Goal: Task Accomplishment & Management: Use online tool/utility

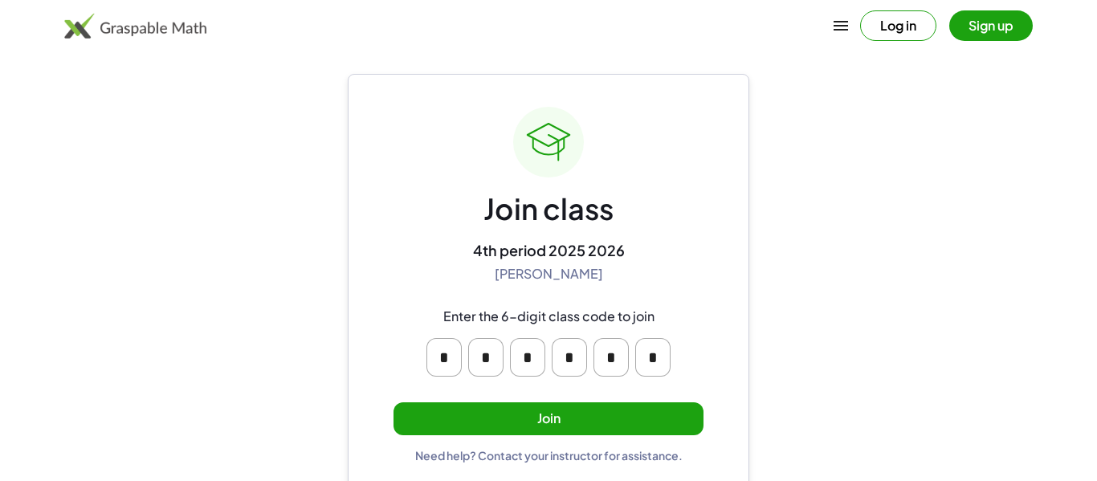
scroll to position [31, 0]
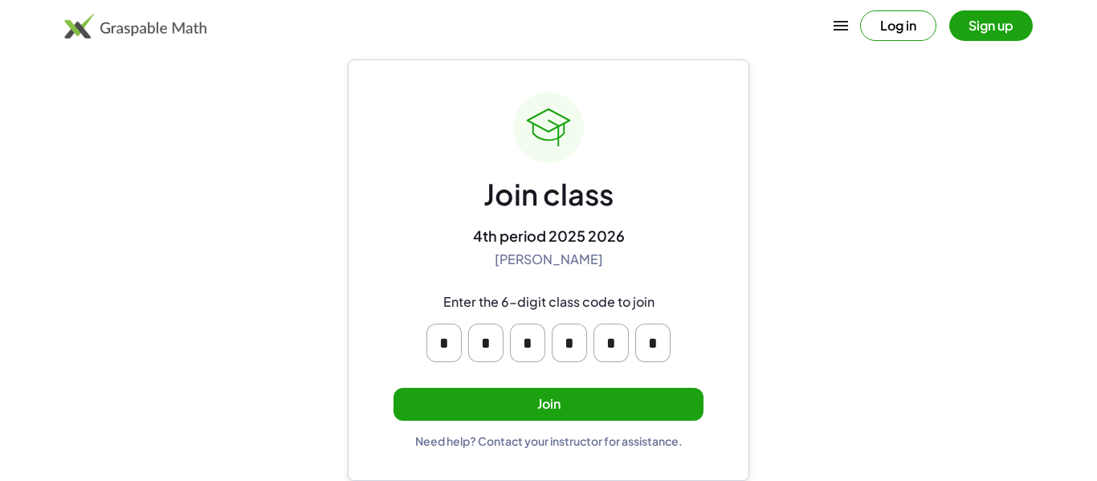
click at [455, 351] on input "*" at bounding box center [444, 343] width 35 height 39
click at [484, 336] on input "*" at bounding box center [485, 343] width 35 height 39
click at [555, 338] on input "*" at bounding box center [569, 343] width 35 height 39
click at [619, 341] on input "*" at bounding box center [611, 343] width 35 height 39
click at [395, 237] on div "Join class 4th period 2025 2026 [PERSON_NAME] Enter the 6-digit class code to j…" at bounding box center [549, 270] width 310 height 356
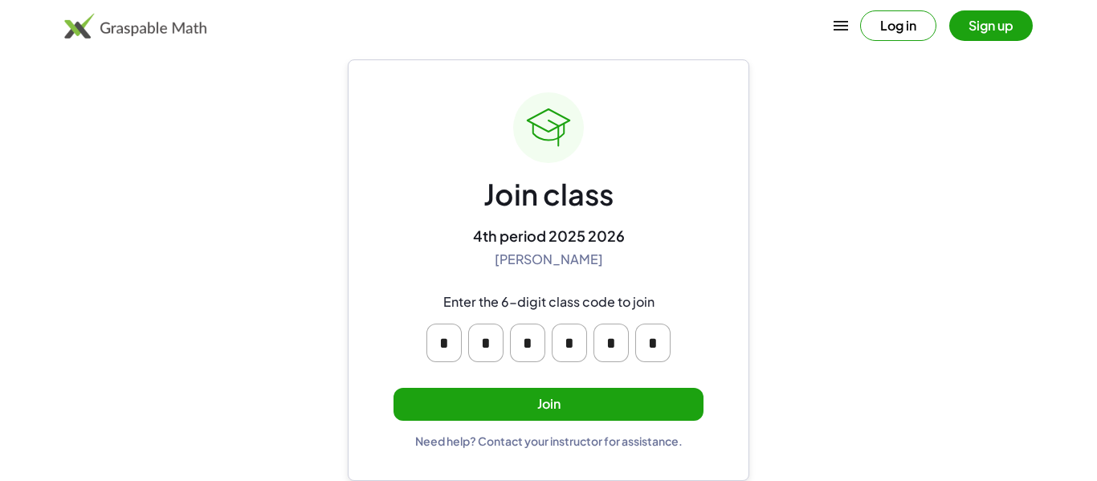
click at [448, 348] on input "*" at bounding box center [444, 343] width 35 height 39
click at [487, 350] on input "*" at bounding box center [485, 343] width 35 height 39
click at [434, 352] on input "*" at bounding box center [444, 343] width 35 height 39
click at [321, 378] on main "Join class 4th period 2025 2026 [PERSON_NAME] Enter the 6-digit class code to j…" at bounding box center [548, 225] width 1097 height 512
click at [446, 400] on button "Join" at bounding box center [549, 404] width 310 height 33
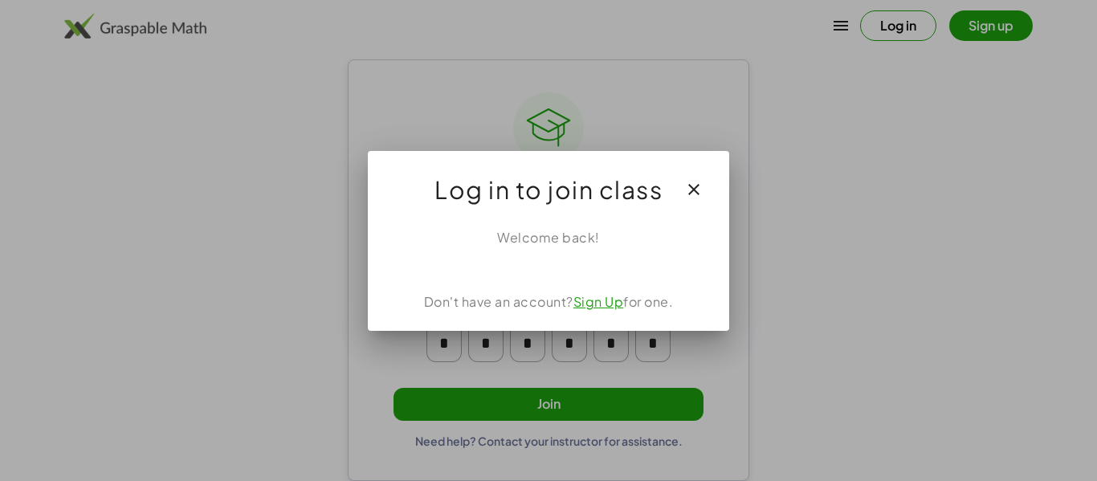
scroll to position [0, 0]
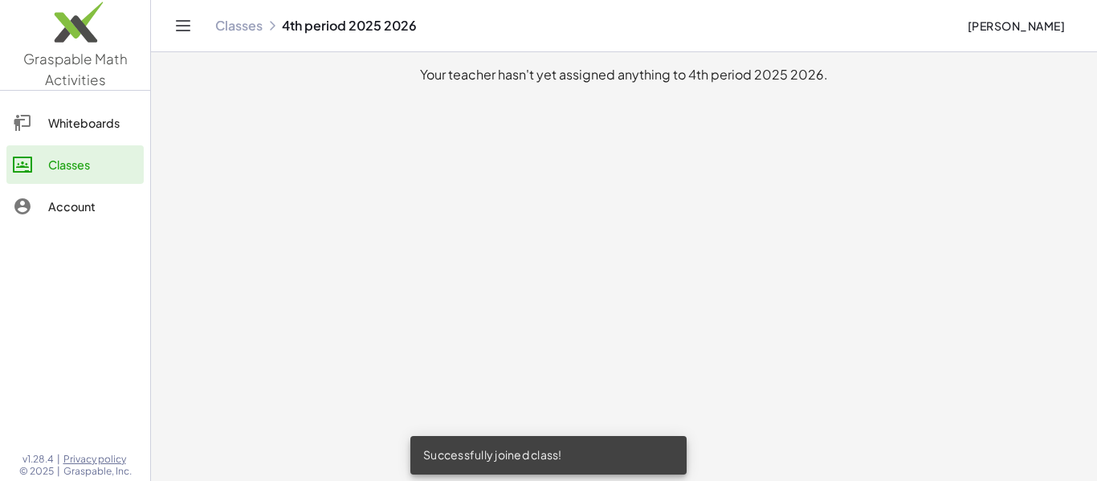
click at [120, 129] on div "Whiteboards" at bounding box center [92, 122] width 89 height 19
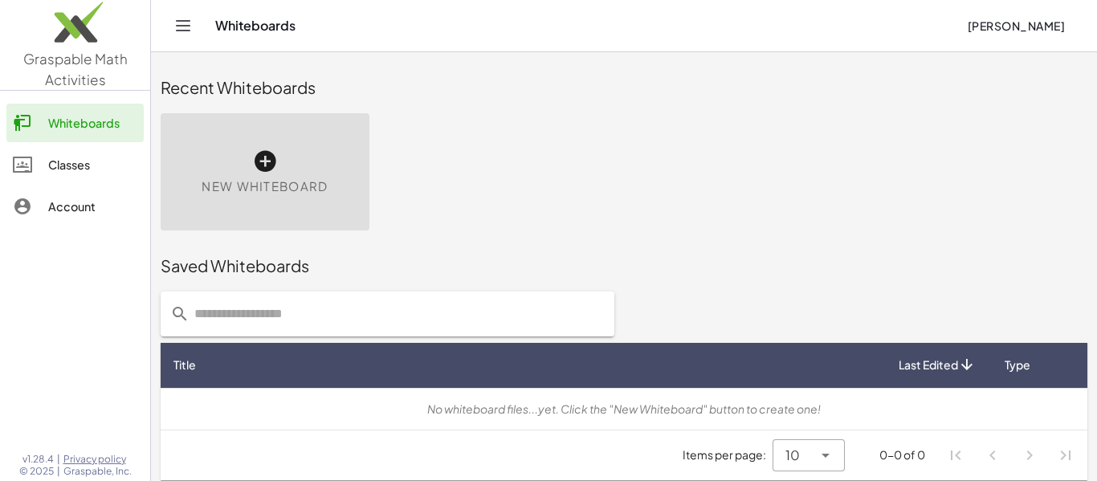
scroll to position [9, 0]
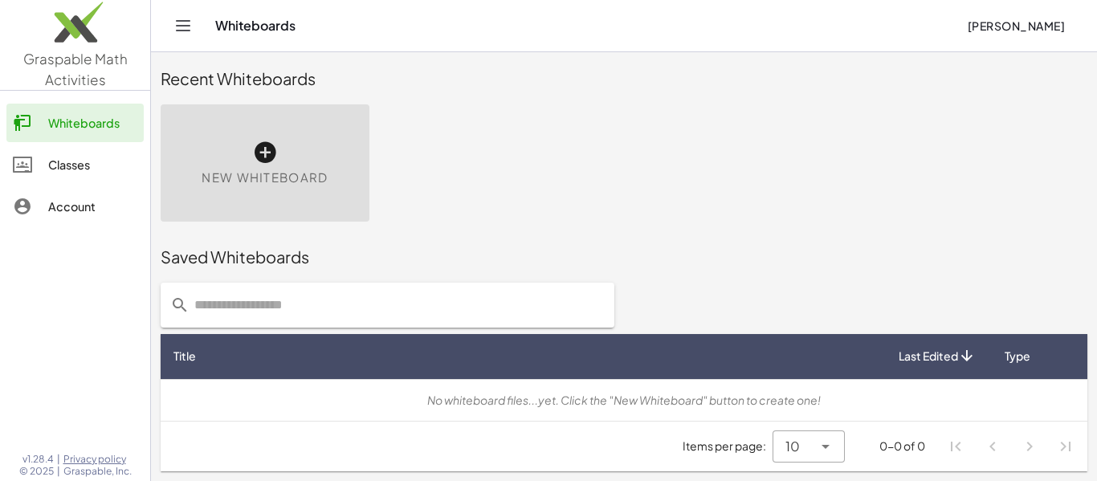
click at [254, 186] on span "New Whiteboard" at bounding box center [265, 178] width 126 height 18
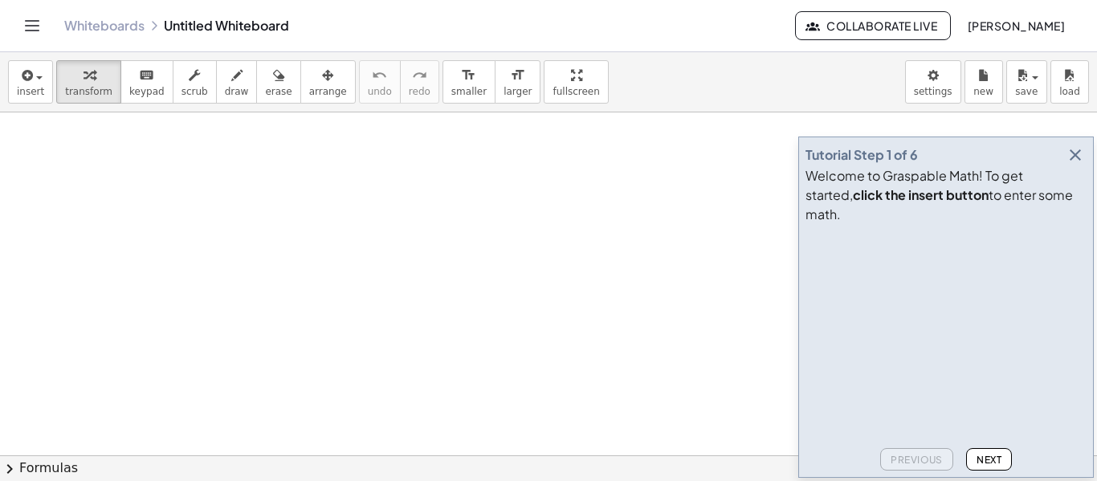
drag, startPoint x: 272, startPoint y: 239, endPoint x: 208, endPoint y: 206, distance: 72.2
click at [208, 206] on div at bounding box center [548, 455] width 1097 height 686
click at [12, 78] on button "insert" at bounding box center [30, 81] width 45 height 43
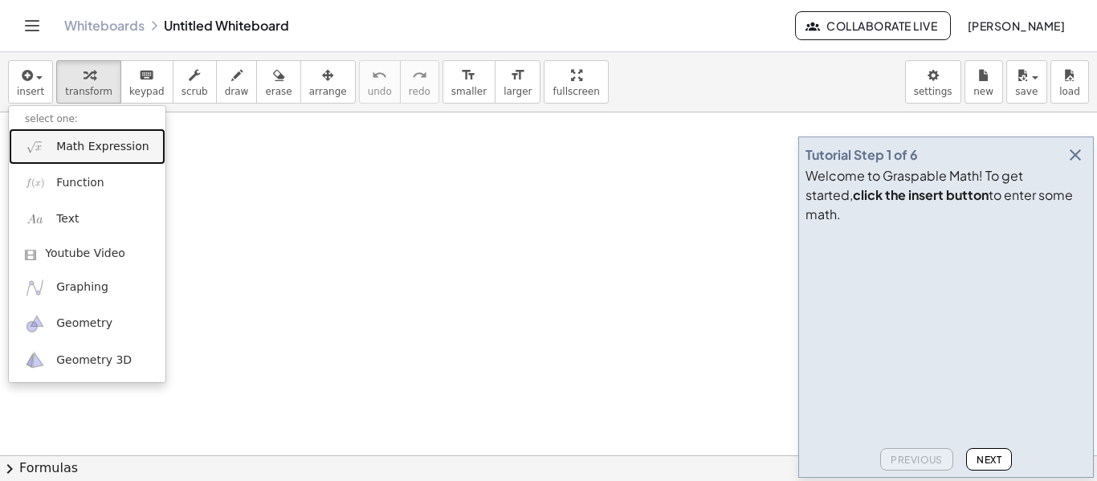
click at [51, 137] on link "Math Expression" at bounding box center [87, 147] width 157 height 36
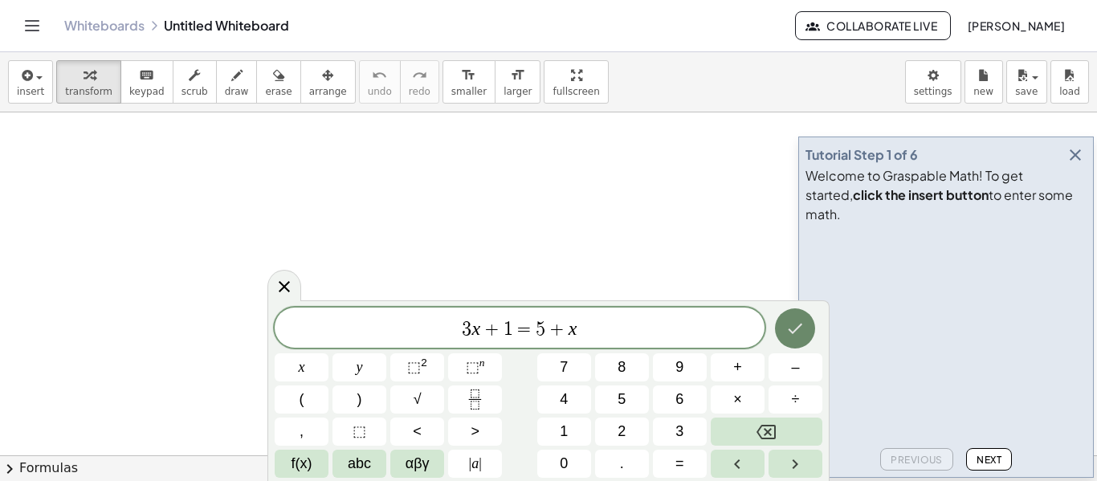
click at [784, 325] on button "Done" at bounding box center [795, 329] width 40 height 40
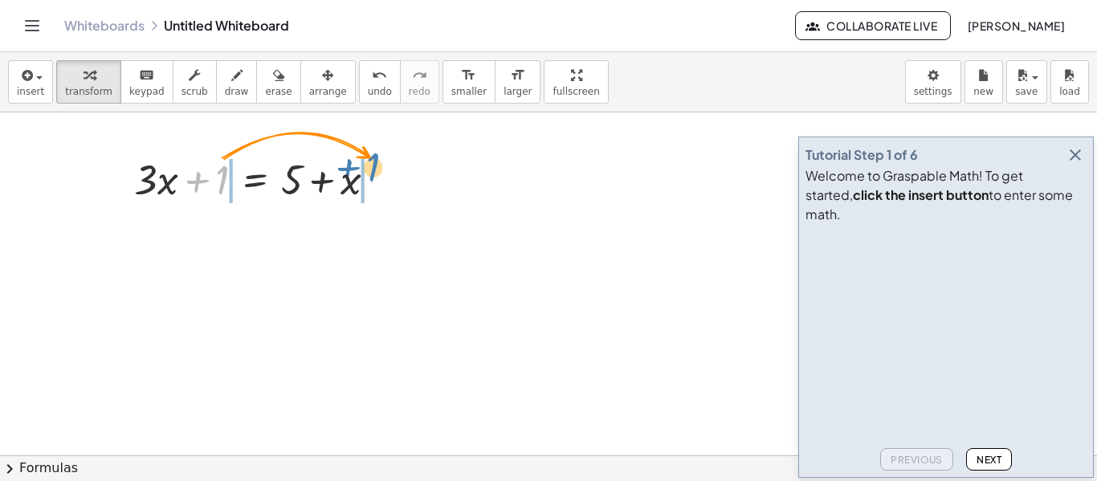
drag, startPoint x: 223, startPoint y: 179, endPoint x: 375, endPoint y: 168, distance: 152.3
click at [375, 168] on div at bounding box center [261, 178] width 271 height 55
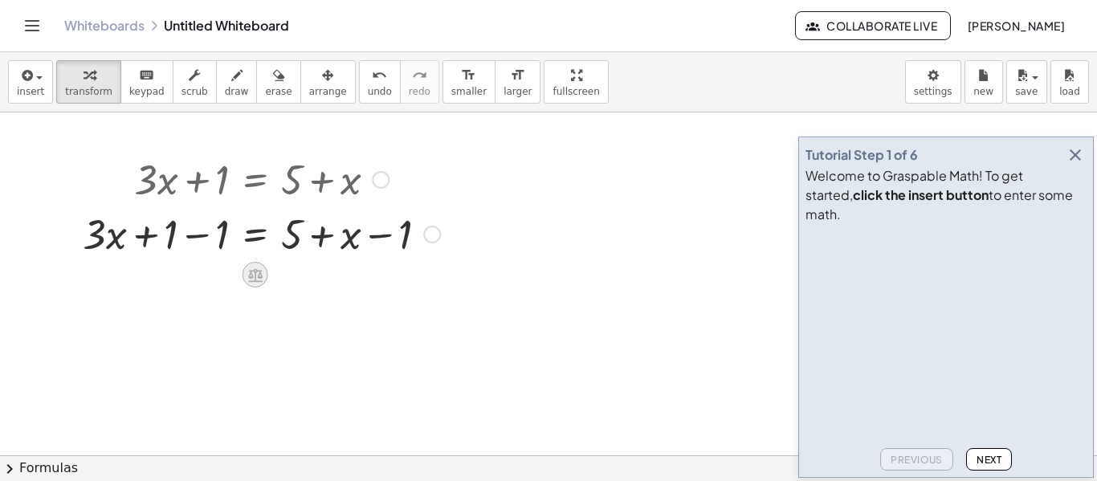
click at [248, 265] on div at bounding box center [256, 275] width 26 height 26
click at [435, 304] on div at bounding box center [548, 455] width 1097 height 686
click at [104, 93] on button "transform" at bounding box center [88, 81] width 65 height 43
click at [45, 121] on div at bounding box center [548, 455] width 1097 height 686
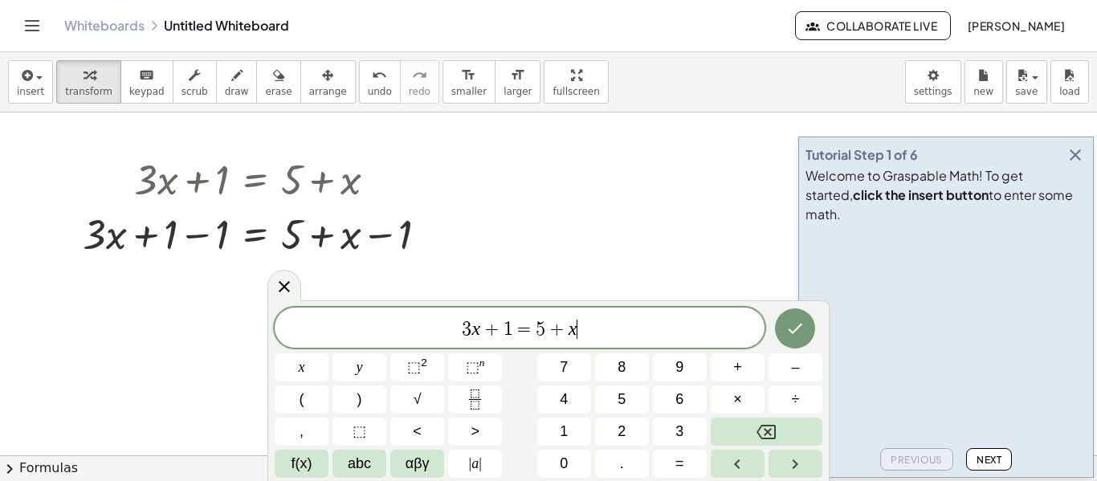
scroll to position [2, 0]
click at [79, 92] on span "transform" at bounding box center [88, 91] width 47 height 11
click at [287, 286] on icon at bounding box center [284, 286] width 19 height 19
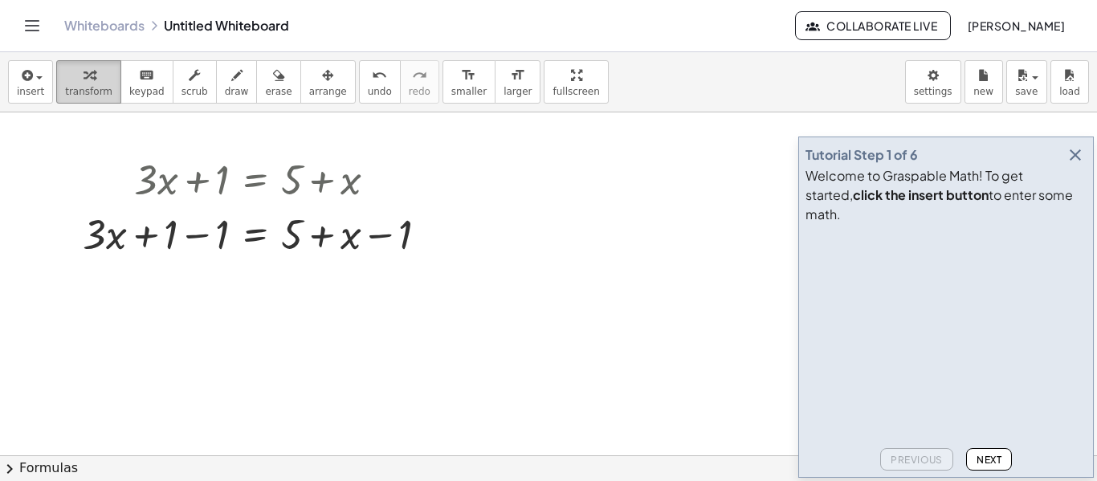
click at [103, 81] on button "transform" at bounding box center [88, 81] width 65 height 43
